Goal: Information Seeking & Learning: Learn about a topic

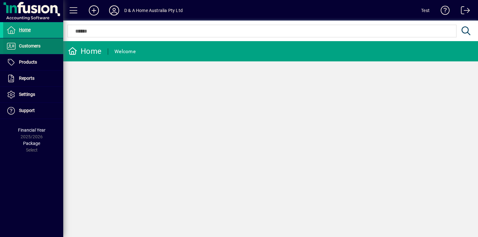
click at [48, 46] on span at bounding box center [33, 46] width 60 height 15
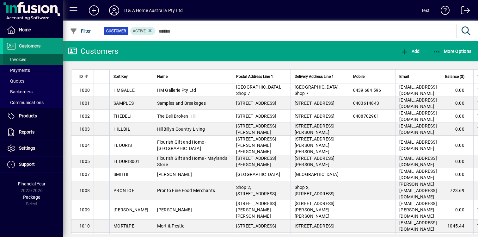
click at [51, 58] on span at bounding box center [33, 59] width 60 height 15
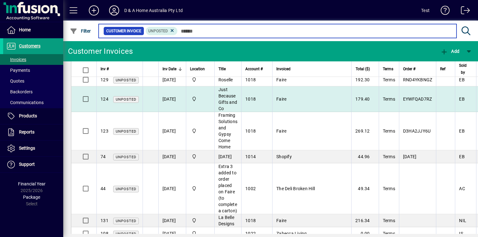
scroll to position [13, 0]
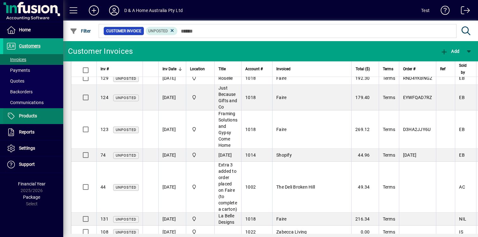
click at [44, 114] on span at bounding box center [33, 115] width 60 height 15
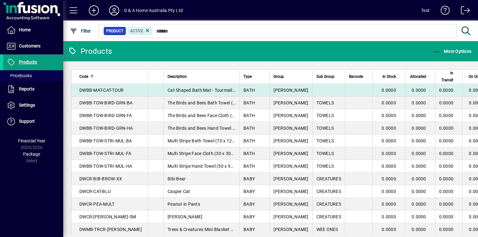
click at [110, 89] on span "DWBB-MAT-CAT-TOUR" at bounding box center [101, 90] width 44 height 5
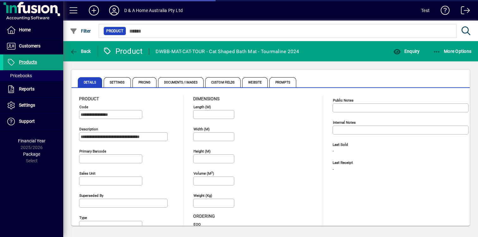
type input "****"
type input "**********"
click at [177, 81] on span "Documents / Images" at bounding box center [181, 82] width 46 height 10
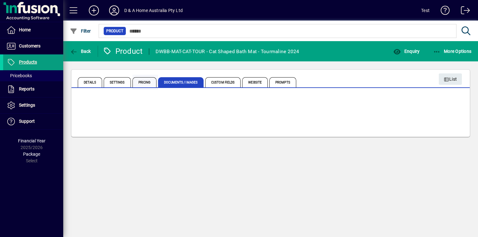
click at [144, 81] on span "Pricing" at bounding box center [145, 82] width 24 height 10
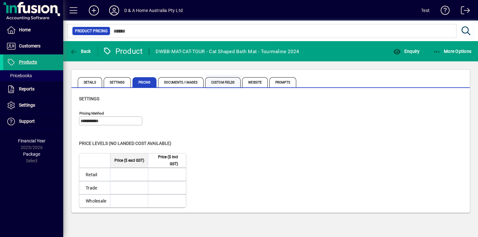
click at [216, 81] on span "Custom Fields" at bounding box center [222, 82] width 35 height 10
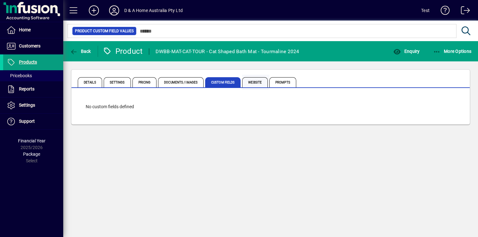
click at [251, 78] on span "Website" at bounding box center [255, 82] width 26 height 10
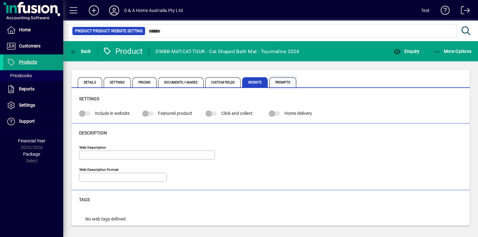
type input "**********"
click at [274, 78] on span "Prompts" at bounding box center [282, 82] width 27 height 10
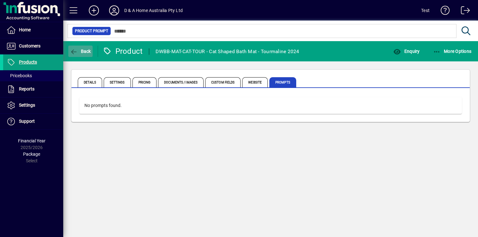
click at [74, 53] on icon "button" at bounding box center [74, 52] width 8 height 6
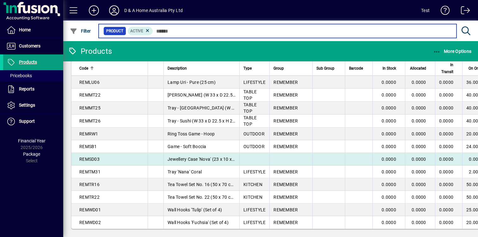
scroll to position [668, 0]
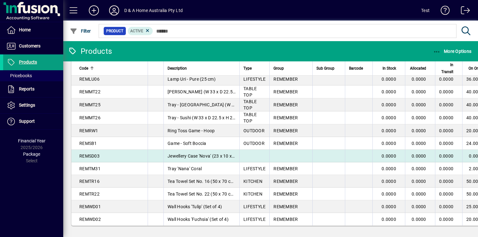
click at [239, 156] on td at bounding box center [254, 156] width 30 height 13
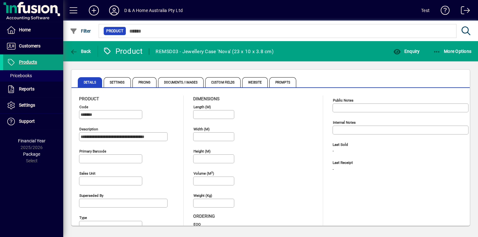
scroll to position [79, 0]
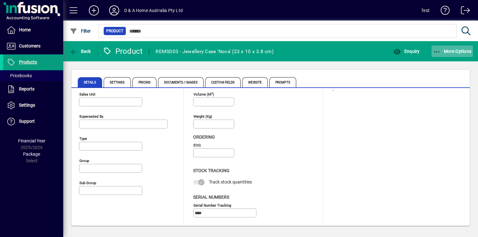
click at [445, 51] on span "More Options" at bounding box center [452, 51] width 39 height 5
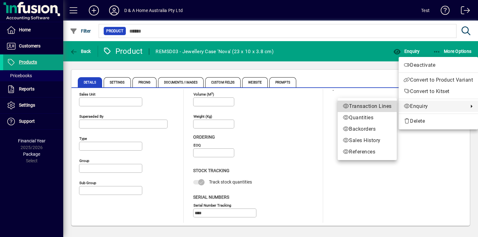
click at [382, 107] on span "Transaction Lines" at bounding box center [367, 106] width 49 height 8
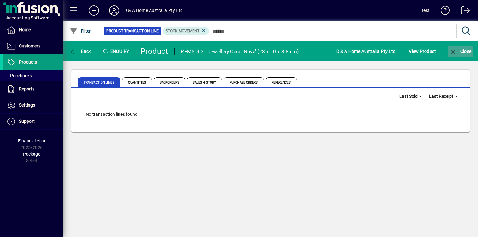
click at [449, 53] on icon "button" at bounding box center [453, 52] width 8 height 6
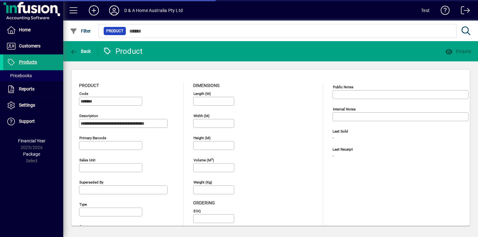
type input "****"
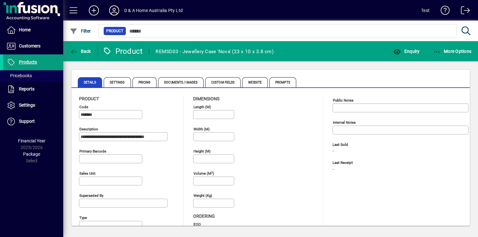
click at [111, 156] on div "Primary barcode" at bounding box center [110, 158] width 63 height 9
click at [112, 156] on input "Primary barcode" at bounding box center [111, 158] width 61 height 5
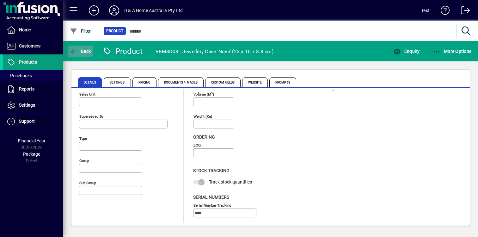
click at [89, 50] on span "Back" at bounding box center [80, 51] width 21 height 5
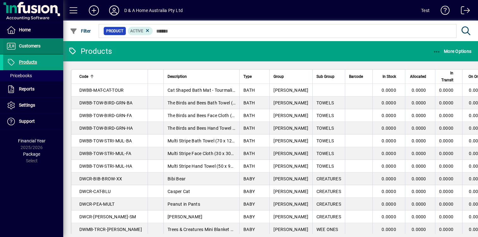
click at [45, 44] on span at bounding box center [33, 46] width 60 height 15
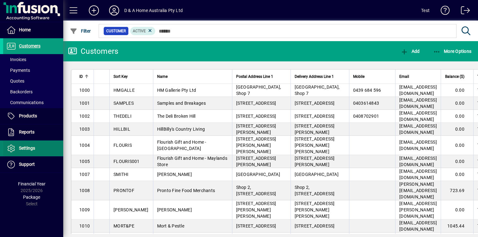
click at [37, 145] on span at bounding box center [33, 148] width 60 height 15
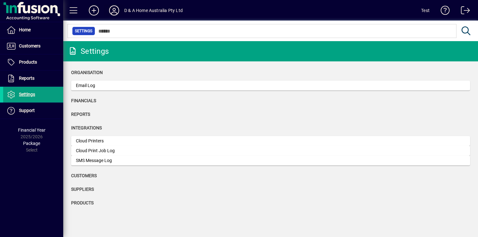
click at [113, 11] on icon at bounding box center [114, 10] width 13 height 10
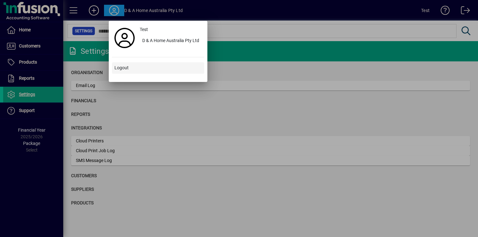
click at [132, 66] on span at bounding box center [158, 67] width 92 height 15
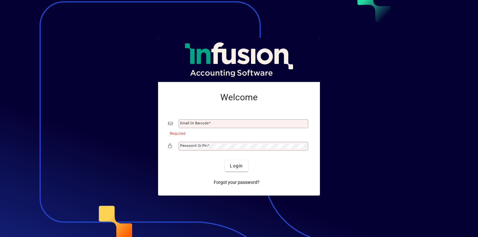
type input "**********"
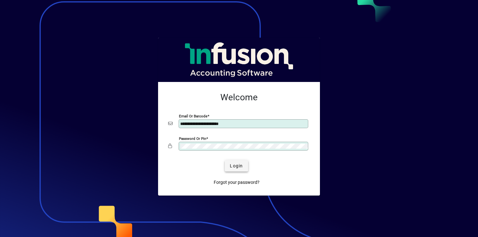
click at [238, 169] on span "submit" at bounding box center [236, 165] width 23 height 15
